Goal: Task Accomplishment & Management: Manage account settings

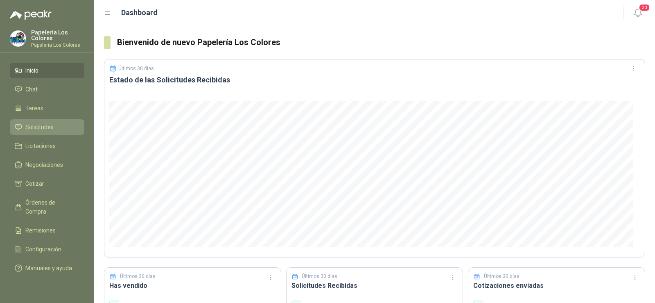
click at [48, 127] on span "Solicitudes" at bounding box center [39, 126] width 28 height 9
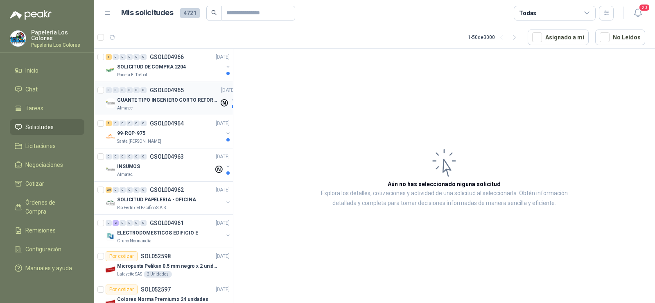
click at [154, 101] on p "GUANTE TIPO INGENIERO CORTO REFORZADO" at bounding box center [168, 100] width 102 height 8
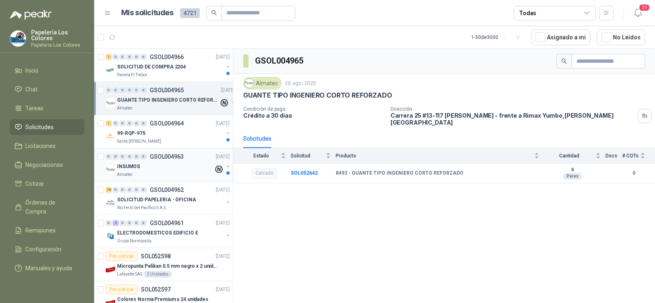
click at [137, 175] on div "Almatec" at bounding box center [165, 174] width 97 height 7
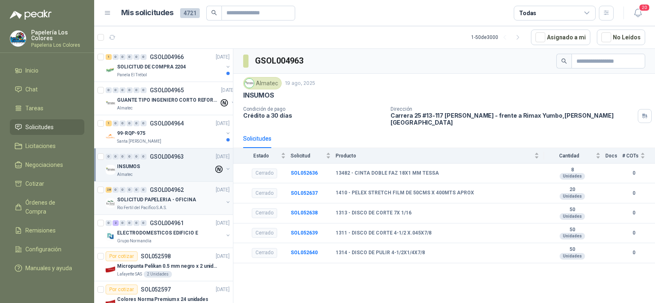
click at [139, 196] on p "SOLICITUD PAPELERIA - OFICINA" at bounding box center [156, 200] width 79 height 8
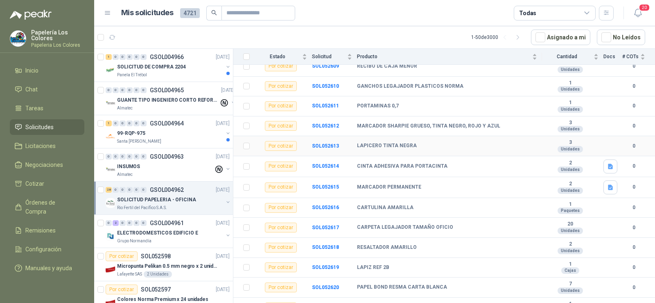
scroll to position [164, 0]
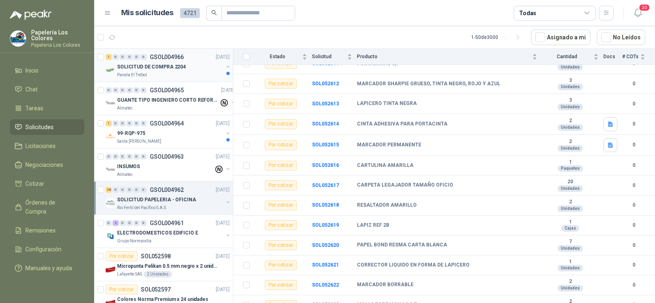
click at [153, 80] on div "1 0 0 0 0 0 GSOL004966 [DATE] SOLICITUD DE COMPRA 2204 Panela El Trébol" at bounding box center [163, 65] width 139 height 33
click at [154, 71] on div "SOLICITUD DE COMPRA 2204" at bounding box center [170, 67] width 106 height 10
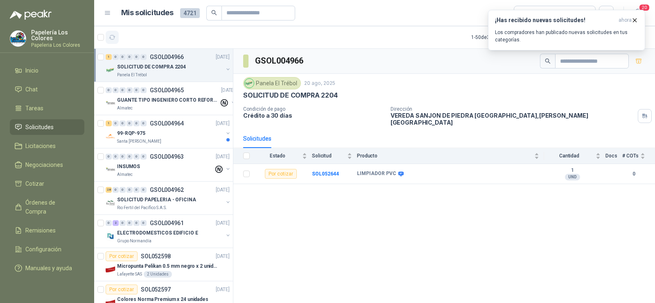
click at [111, 39] on icon "button" at bounding box center [112, 37] width 7 height 7
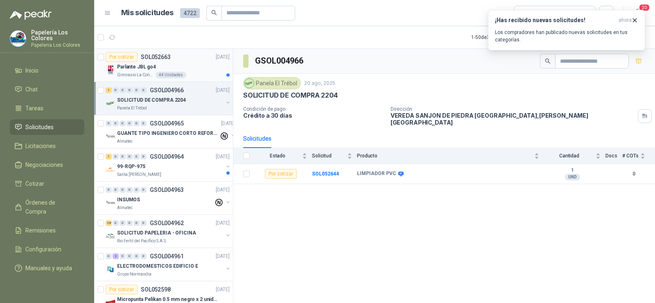
click at [130, 71] on div "Parlante JBL go4" at bounding box center [173, 67] width 113 height 10
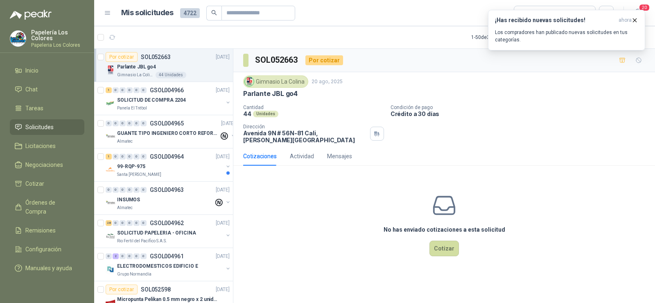
click at [47, 125] on span "Solicitudes" at bounding box center [39, 126] width 28 height 9
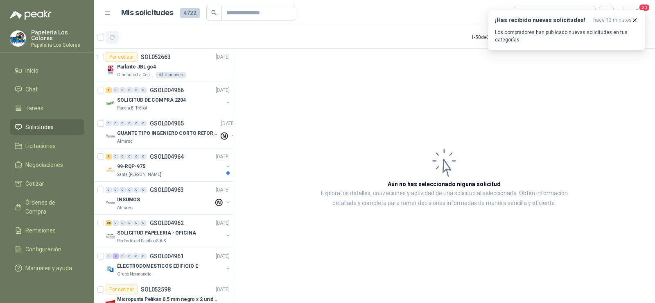
click at [112, 36] on icon "button" at bounding box center [112, 37] width 7 height 7
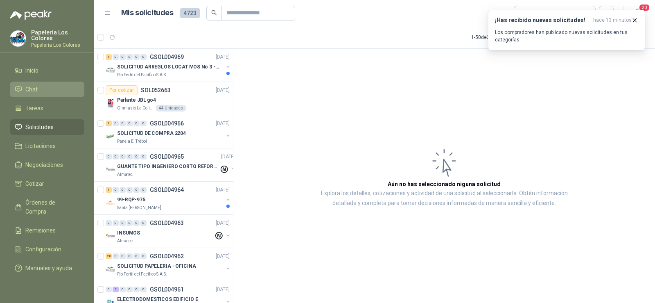
click at [29, 92] on span "Chat" at bounding box center [31, 89] width 12 height 9
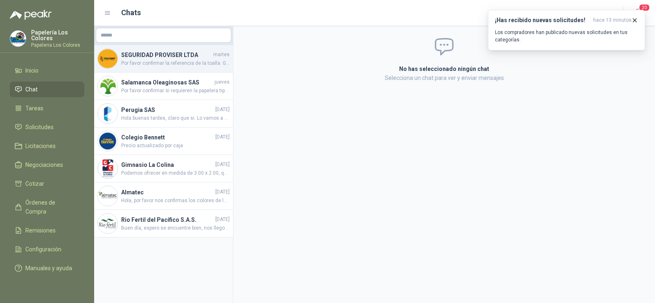
click at [175, 60] on span "Por favor confirmar la referencia de la toalla. Gracias" at bounding box center [175, 63] width 109 height 8
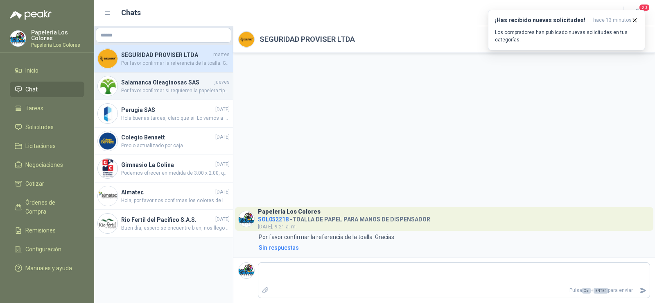
click at [141, 85] on h4 "Salamanca Oleaginosas SAS" at bounding box center [167, 82] width 92 height 9
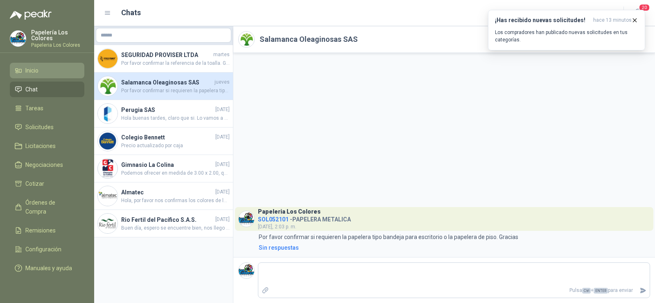
click at [35, 73] on span "Inicio" at bounding box center [31, 70] width 13 height 9
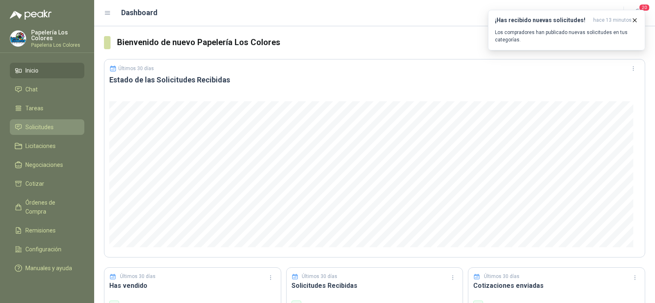
click at [47, 122] on link "Solicitudes" at bounding box center [47, 127] width 75 height 16
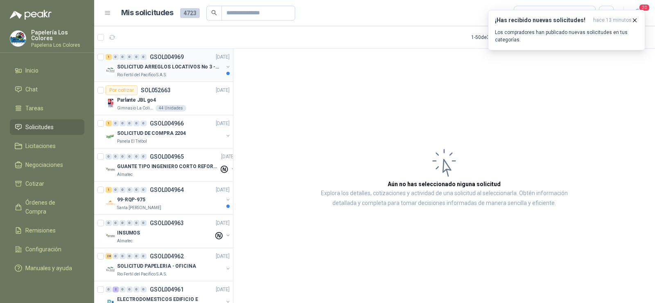
click at [156, 75] on p "Rio Fertil del Pacífico S.A.S." at bounding box center [142, 75] width 50 height 7
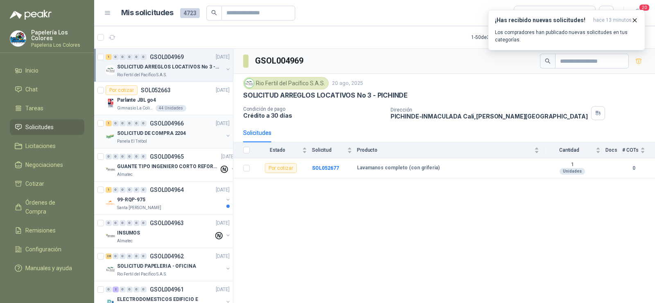
click at [149, 138] on div "Panela El Trébol" at bounding box center [170, 141] width 106 height 7
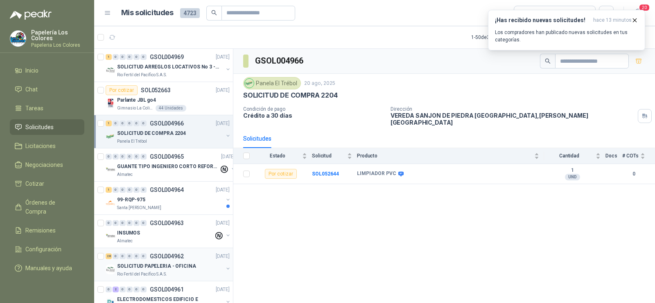
click at [129, 264] on p "SOLICITUD PAPELERIA - OFICINA" at bounding box center [156, 266] width 79 height 8
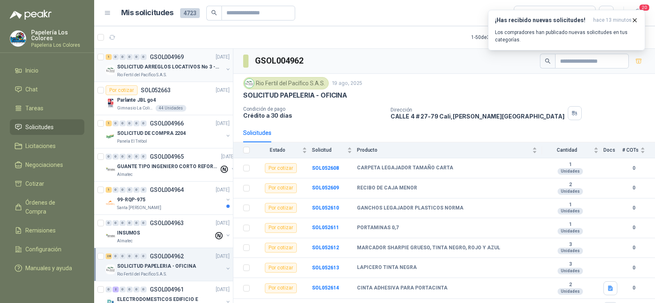
click at [154, 68] on p "SOLICITUD ARREGLOS LOCATIVOS No 3 - PICHINDE" at bounding box center [168, 67] width 102 height 8
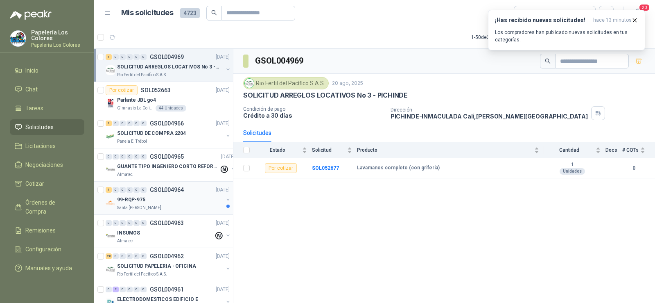
scroll to position [41, 0]
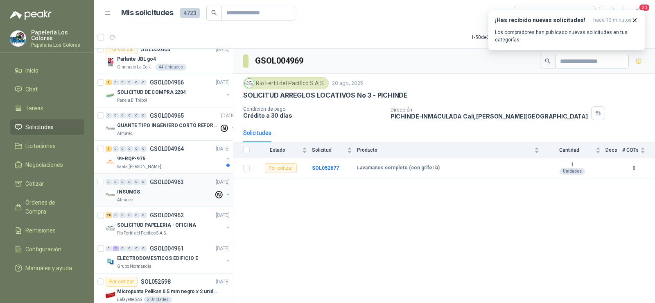
click at [135, 202] on div "Almatec" at bounding box center [165, 200] width 97 height 7
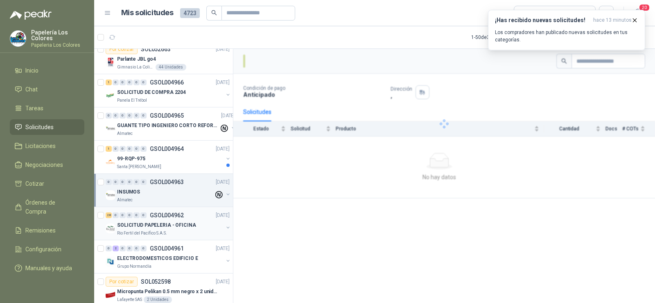
click at [136, 218] on div "28 0 0 0 0 0 GSOL004962 [DATE]" at bounding box center [169, 215] width 126 height 10
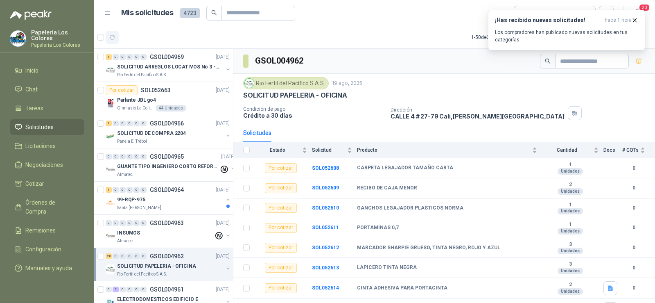
click at [113, 40] on icon "button" at bounding box center [112, 37] width 7 height 7
click at [634, 20] on icon "button" at bounding box center [634, 20] width 7 height 7
